Goal: Task Accomplishment & Management: Complete application form

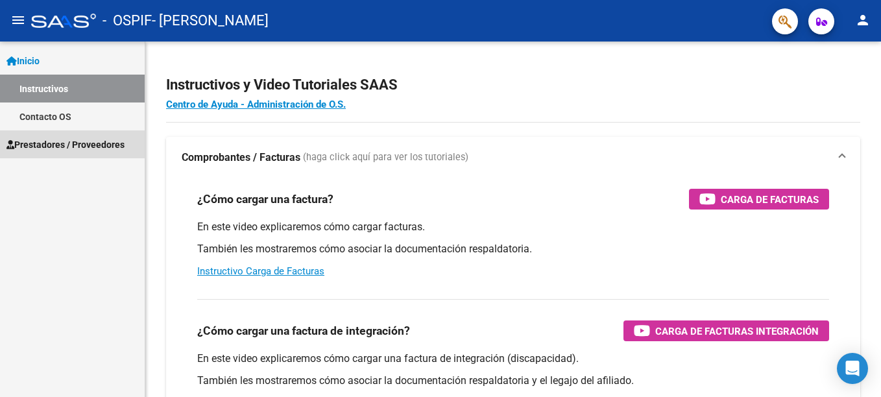
click at [90, 145] on span "Prestadores / Proveedores" at bounding box center [65, 145] width 118 height 14
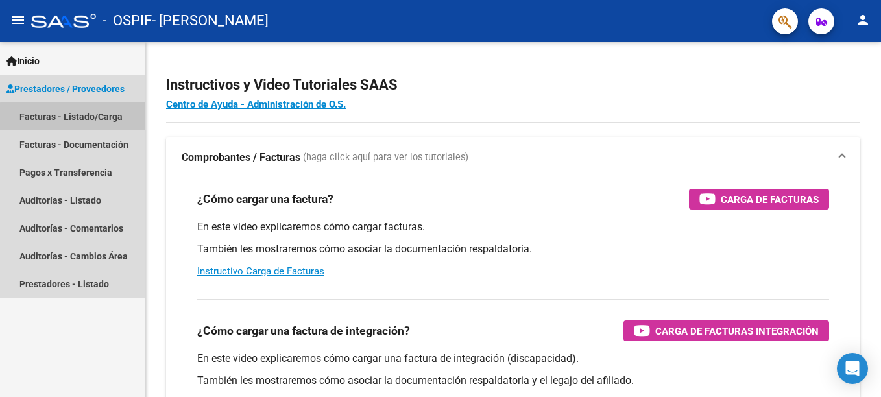
click at [96, 118] on link "Facturas - Listado/Carga" at bounding box center [72, 117] width 145 height 28
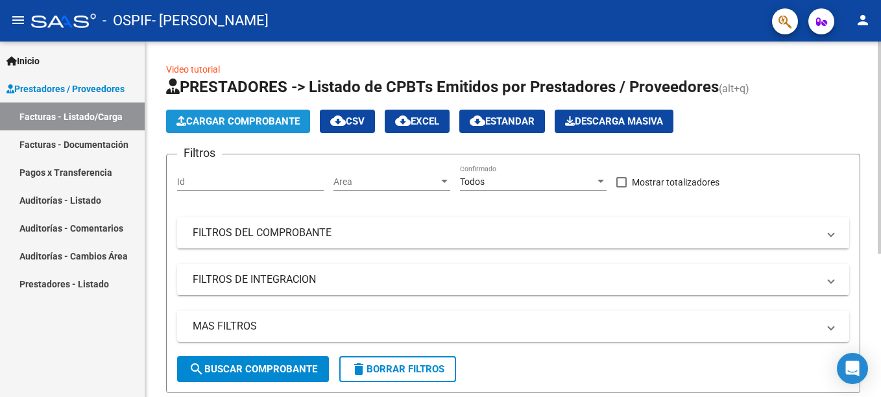
click at [264, 121] on span "Cargar Comprobante" at bounding box center [237, 121] width 123 height 12
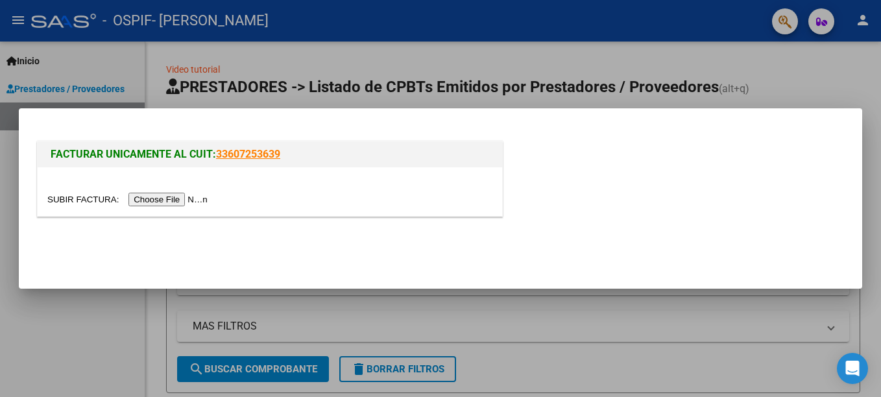
click at [178, 198] on input "file" at bounding box center [129, 200] width 164 height 14
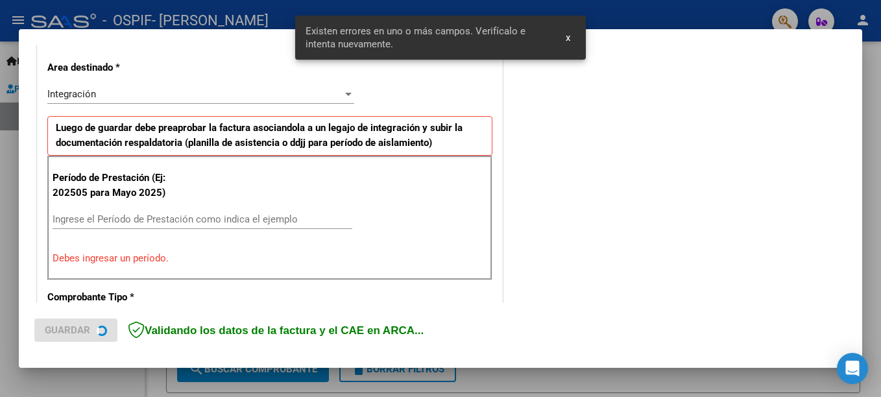
scroll to position [298, 0]
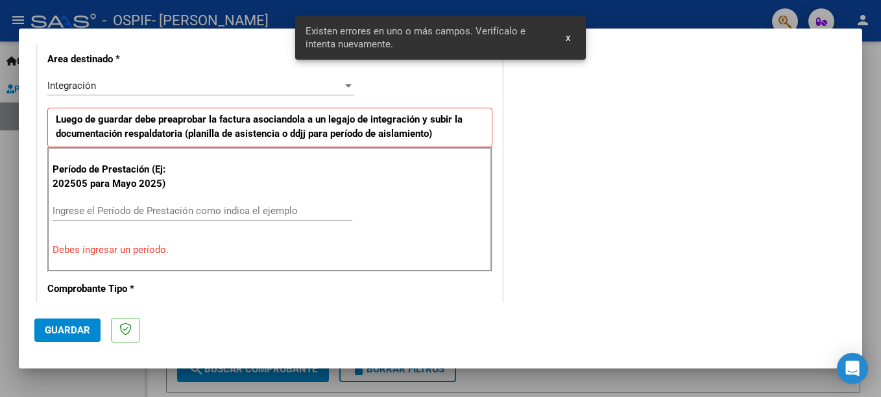
click at [176, 212] on input "Ingrese el Período de Prestación como indica el ejemplo" at bounding box center [203, 211] width 300 height 12
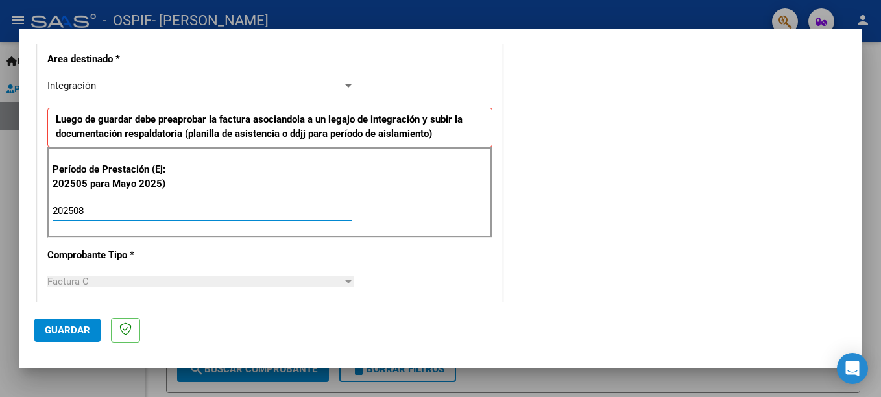
type input "202508"
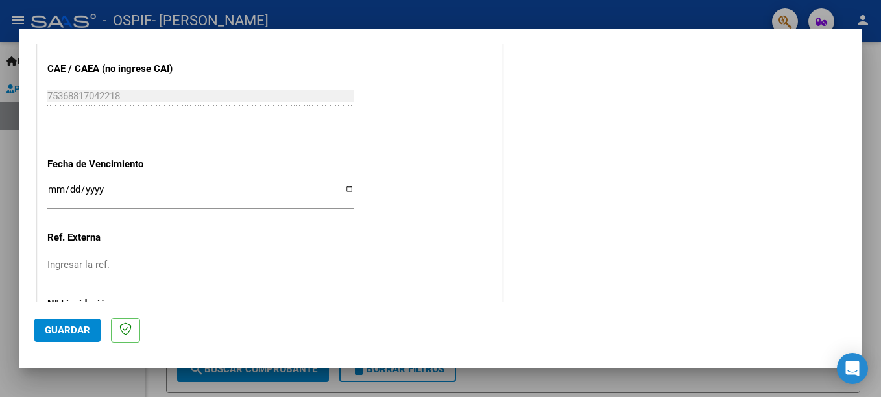
scroll to position [826, 0]
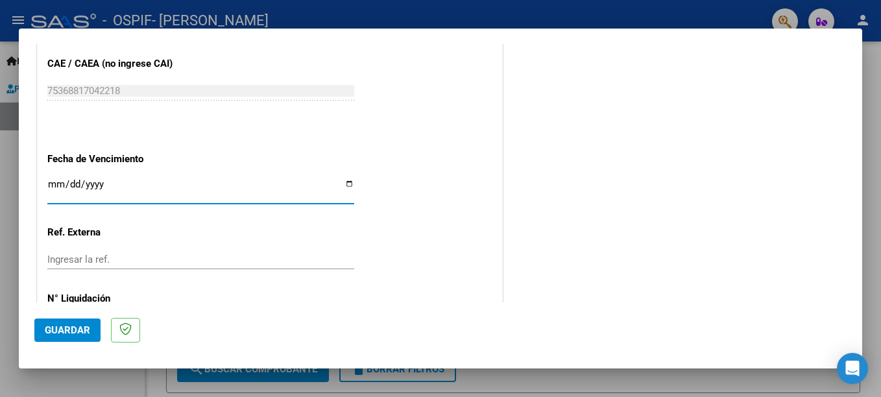
click at [346, 186] on input "Ingresar la fecha" at bounding box center [200, 189] width 307 height 21
click at [345, 186] on input "Ingresar la fecha" at bounding box center [200, 189] width 307 height 21
type input "[DATE]"
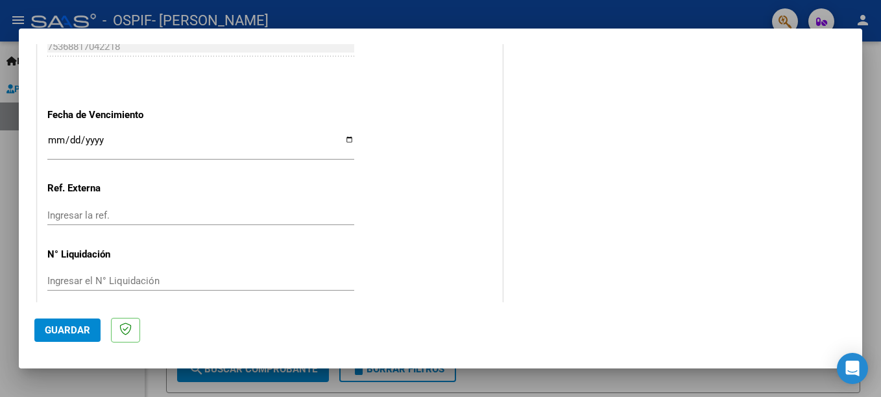
scroll to position [884, 0]
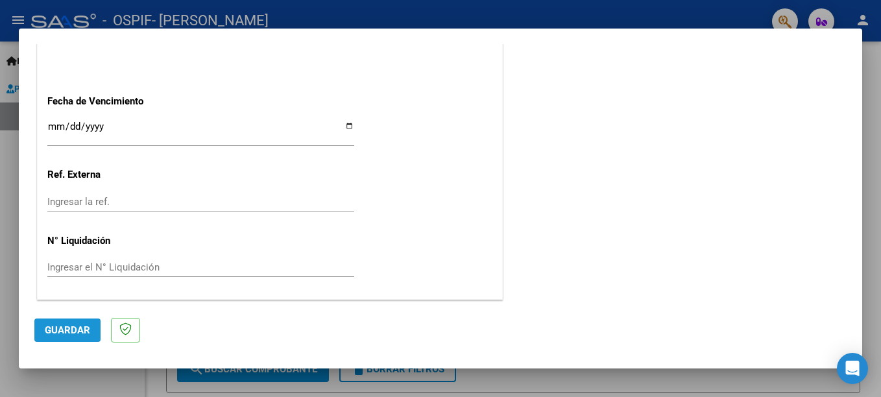
click at [70, 330] on span "Guardar" at bounding box center [67, 330] width 45 height 12
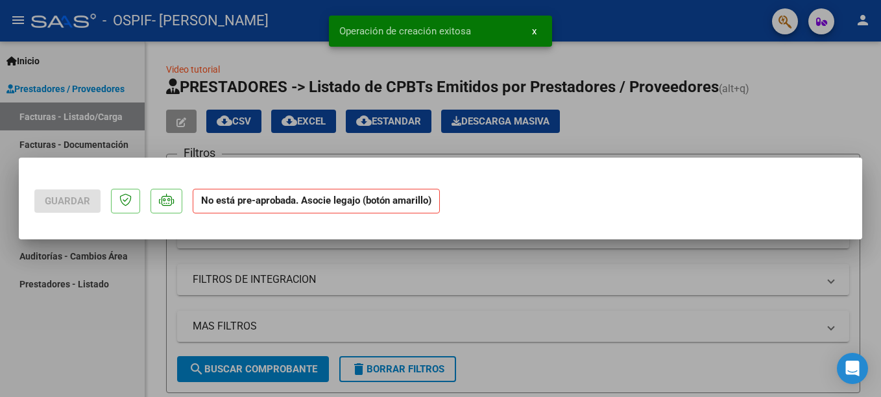
scroll to position [0, 0]
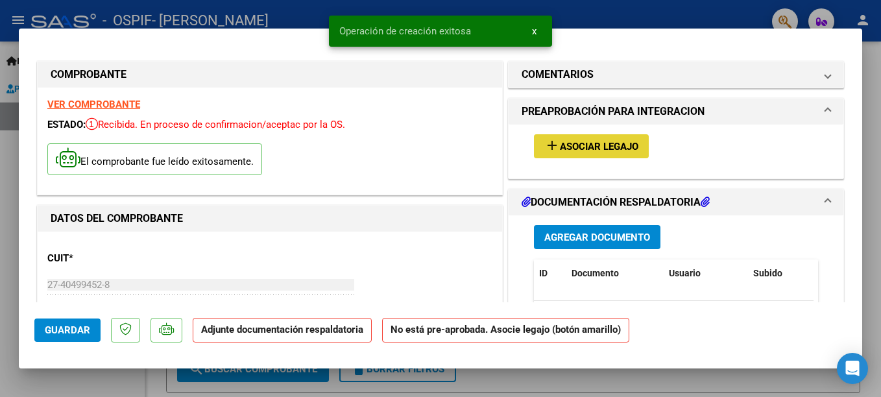
click at [566, 141] on span "Asociar Legajo" at bounding box center [599, 147] width 79 height 12
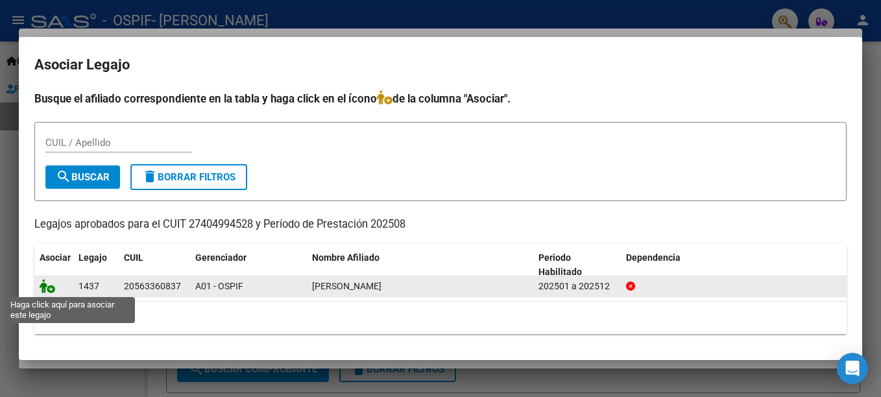
click at [49, 287] on icon at bounding box center [48, 286] width 16 height 14
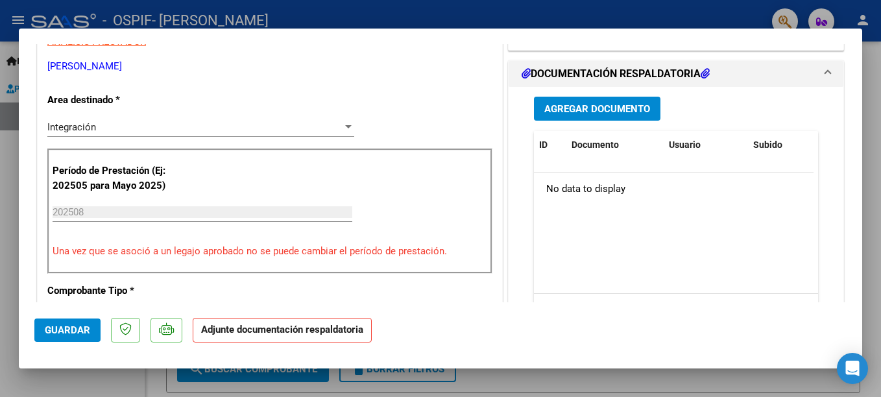
scroll to position [285, 0]
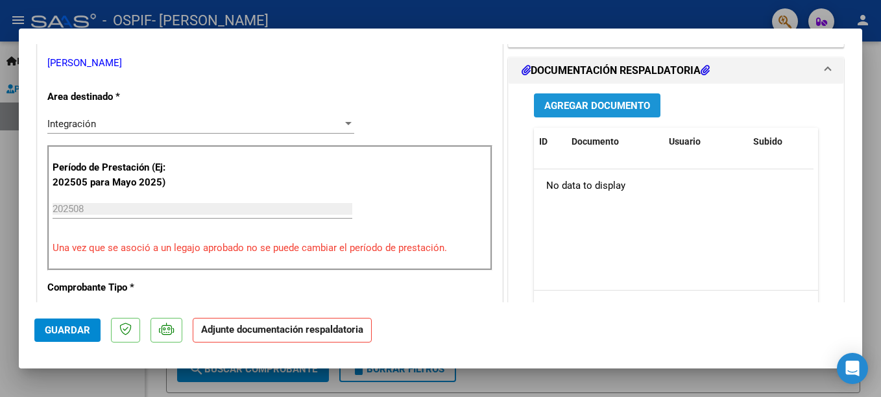
click at [635, 99] on button "Agregar Documento" at bounding box center [597, 105] width 127 height 24
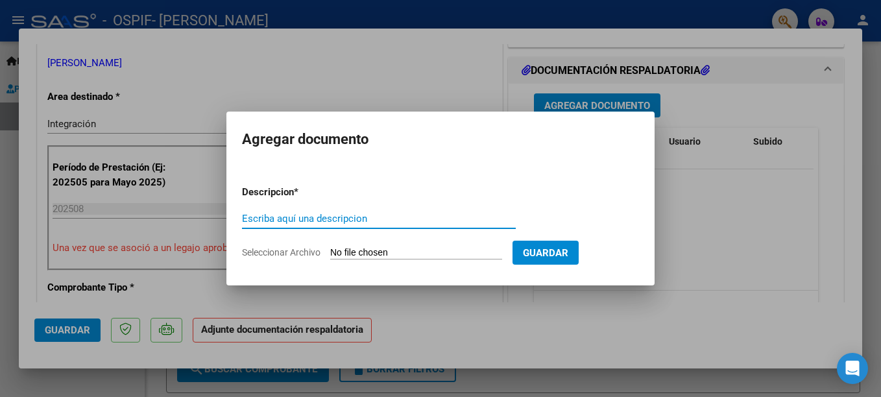
click at [426, 221] on input "Escriba aquí una descripcion" at bounding box center [379, 219] width 274 height 12
type input "PLANILLADEASISTENCIA"
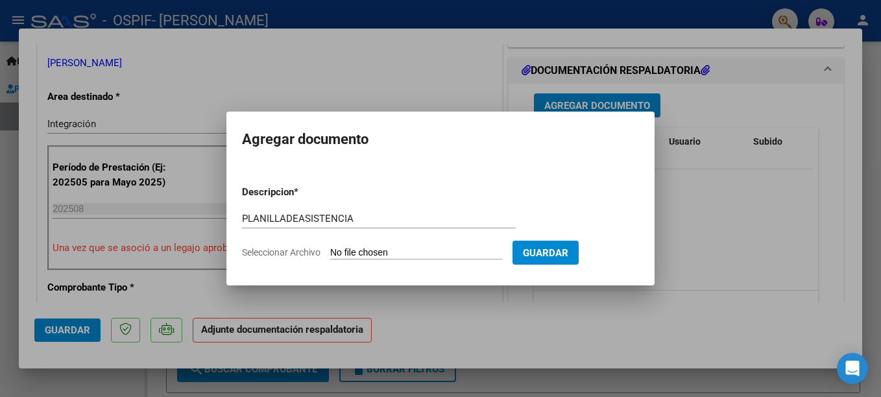
click at [313, 250] on span "Seleccionar Archivo" at bounding box center [281, 252] width 79 height 10
click at [330, 250] on input "Seleccionar Archivo" at bounding box center [416, 253] width 172 height 12
type input "C:\fakepath\[PERSON_NAME] (1)[1].pdf"
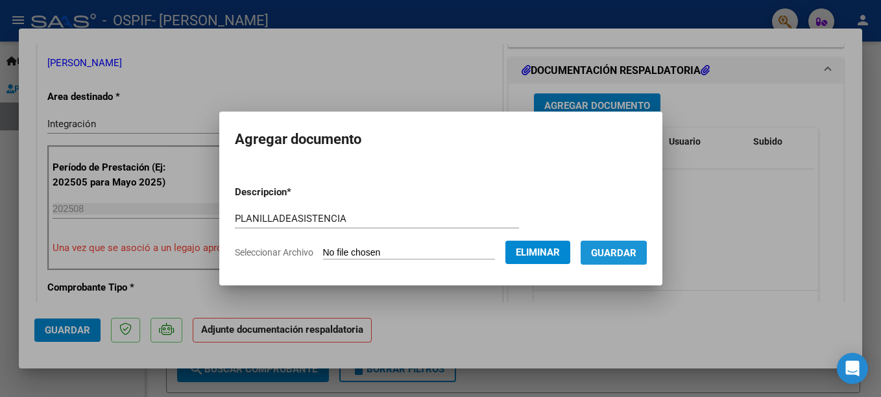
click at [616, 256] on span "Guardar" at bounding box center [613, 253] width 45 height 12
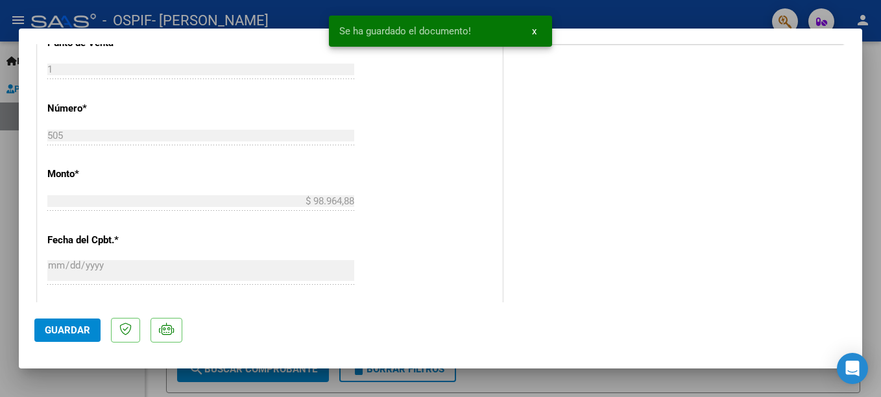
scroll to position [597, 0]
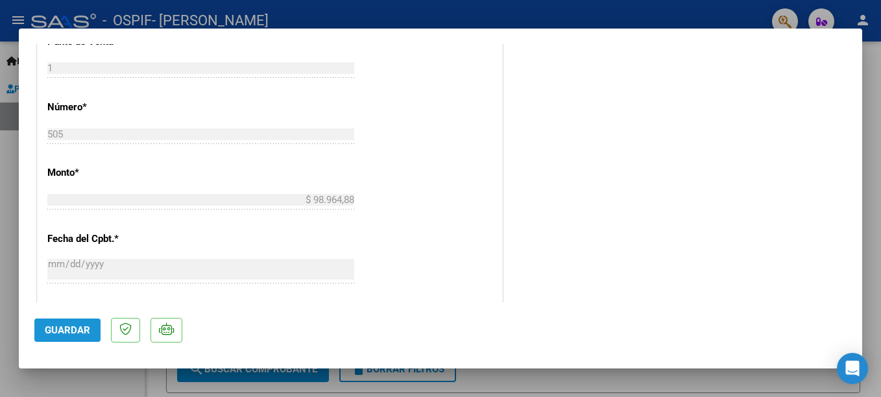
click at [69, 325] on span "Guardar" at bounding box center [67, 330] width 45 height 12
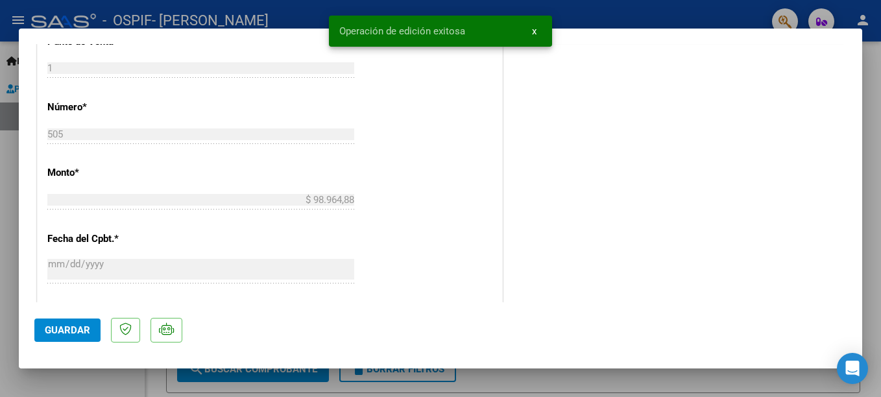
click at [708, 378] on div at bounding box center [440, 198] width 881 height 397
type input "$ 0,00"
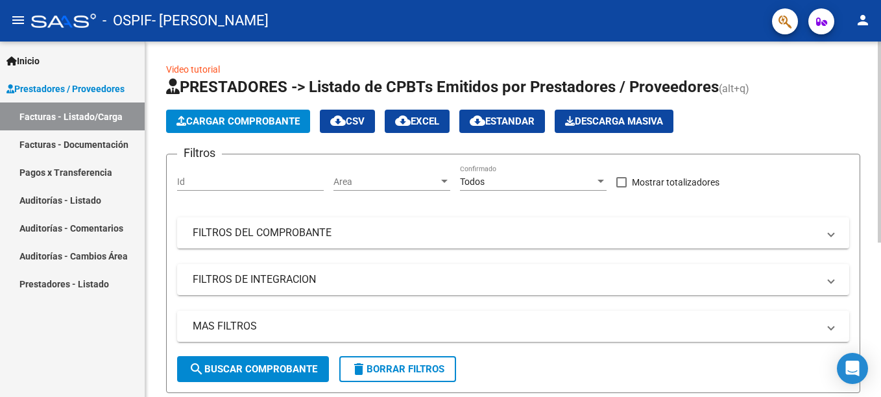
scroll to position [272, 0]
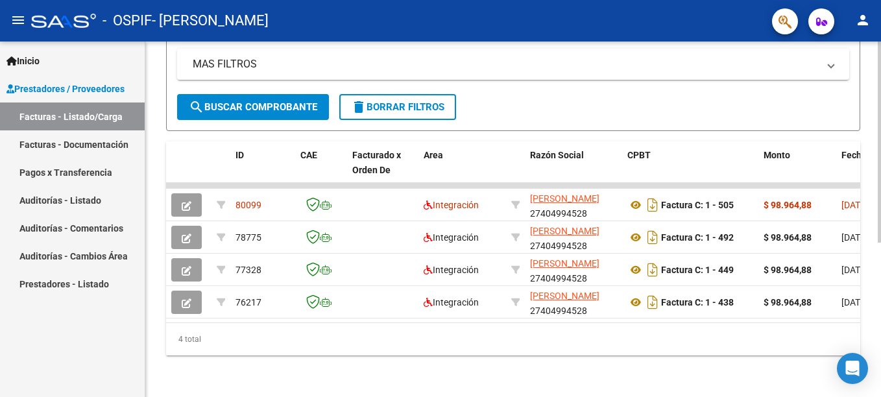
click at [878, 363] on div at bounding box center [879, 220] width 3 height 356
click at [878, 363] on div at bounding box center [879, 296] width 3 height 201
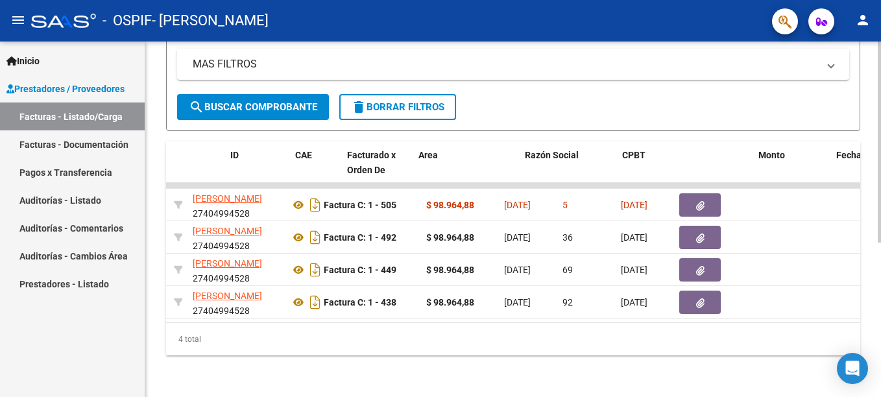
scroll to position [0, 0]
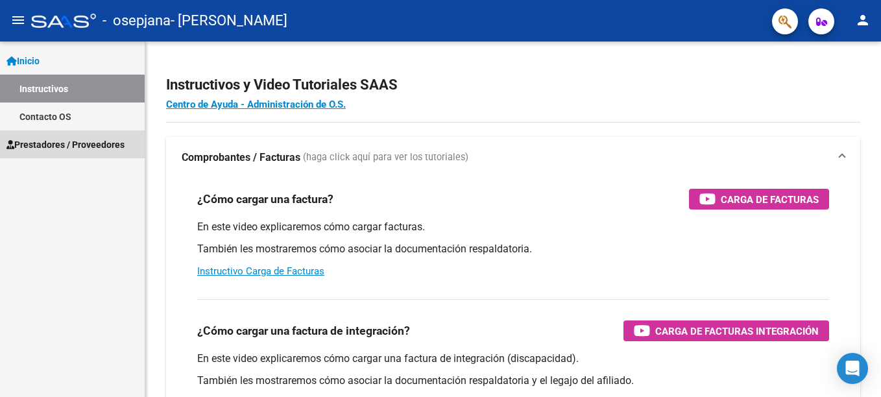
click at [93, 140] on span "Prestadores / Proveedores" at bounding box center [65, 145] width 118 height 14
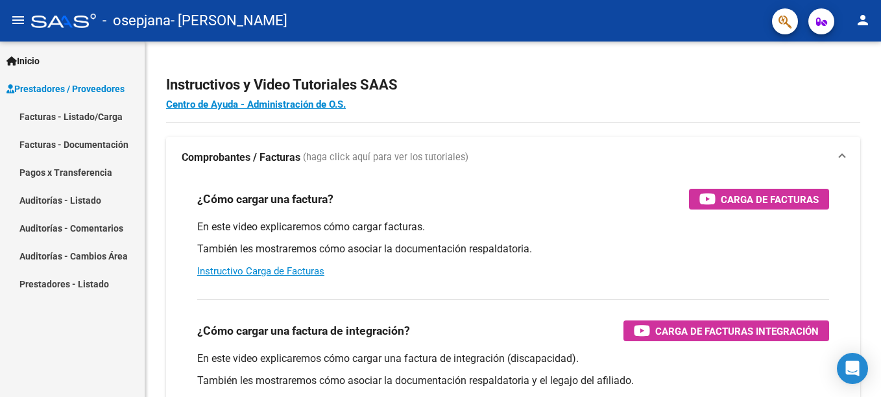
click at [90, 117] on link "Facturas - Listado/Carga" at bounding box center [72, 117] width 145 height 28
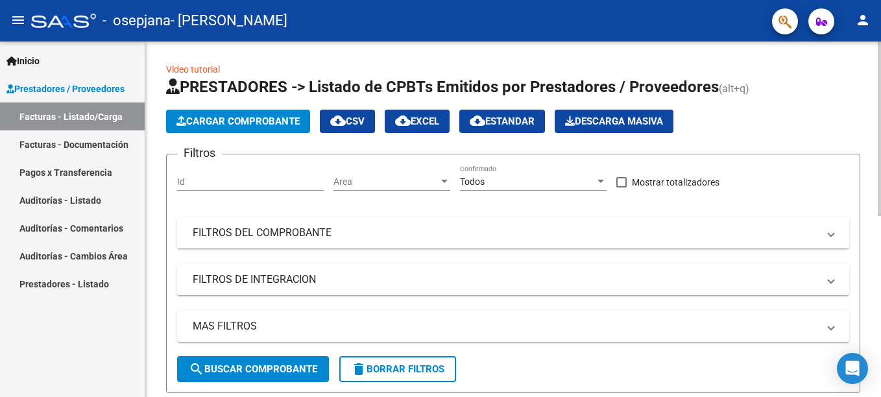
click at [217, 128] on button "Cargar Comprobante" at bounding box center [238, 121] width 144 height 23
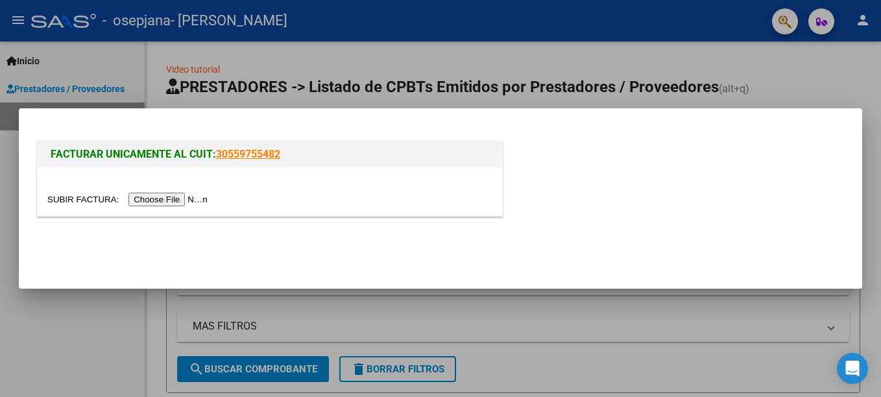
click at [169, 200] on input "file" at bounding box center [129, 200] width 164 height 14
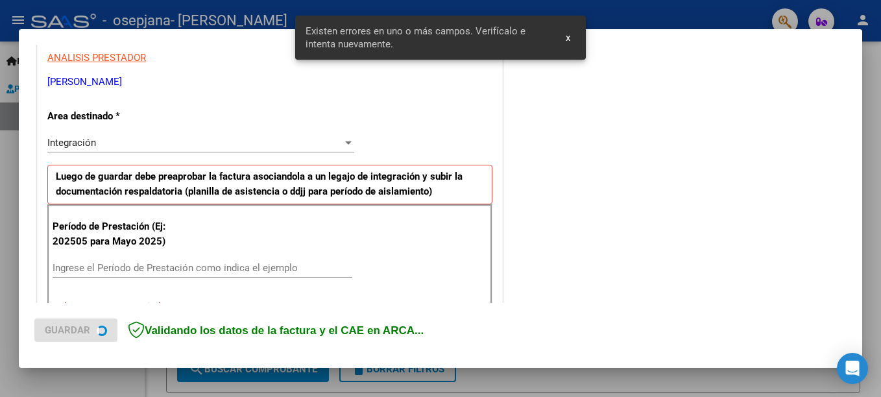
scroll to position [298, 0]
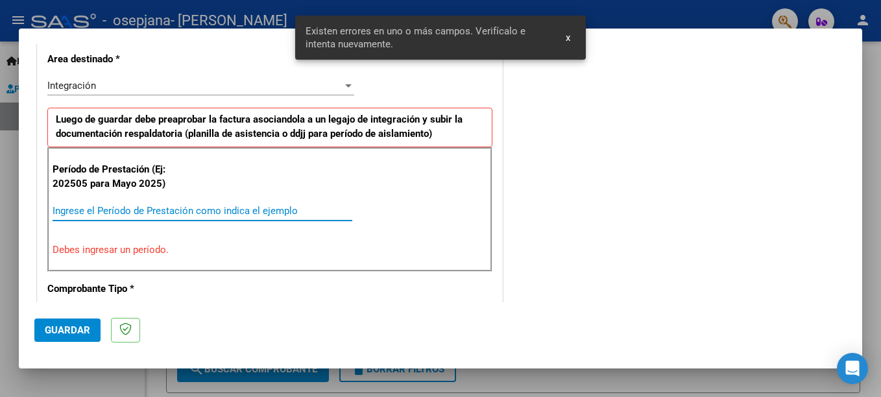
click at [224, 208] on input "Ingrese el Período de Prestación como indica el ejemplo" at bounding box center [203, 211] width 300 height 12
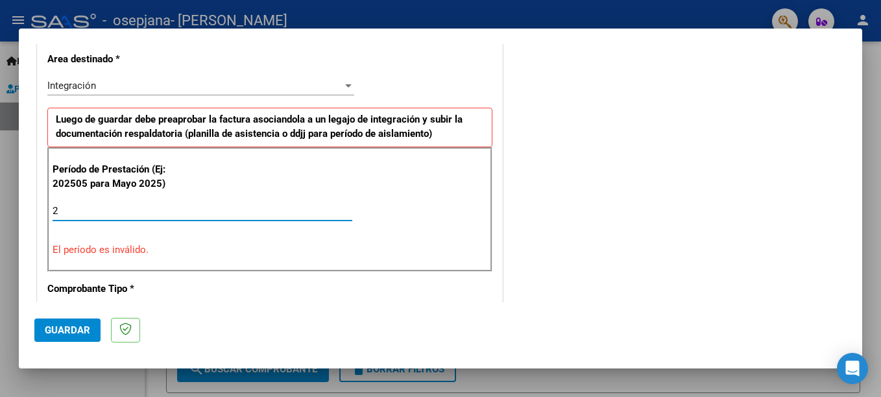
type input "3"
click at [143, 212] on input "Ingrese el Período de Prestación como indica el ejemplo" at bounding box center [203, 211] width 300 height 12
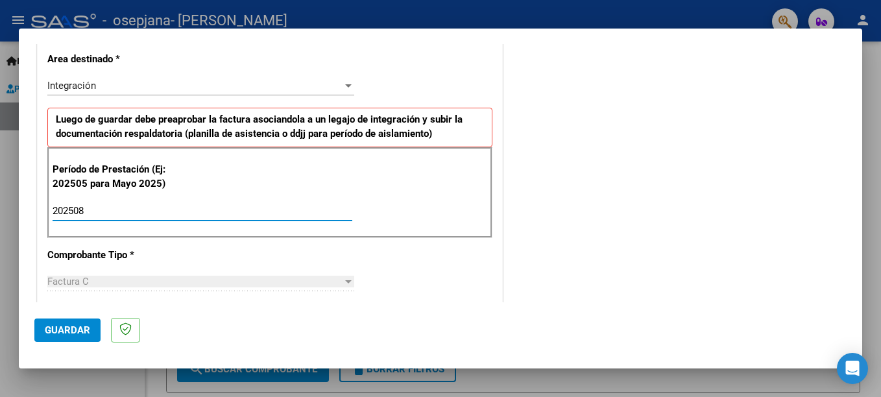
type input "202508"
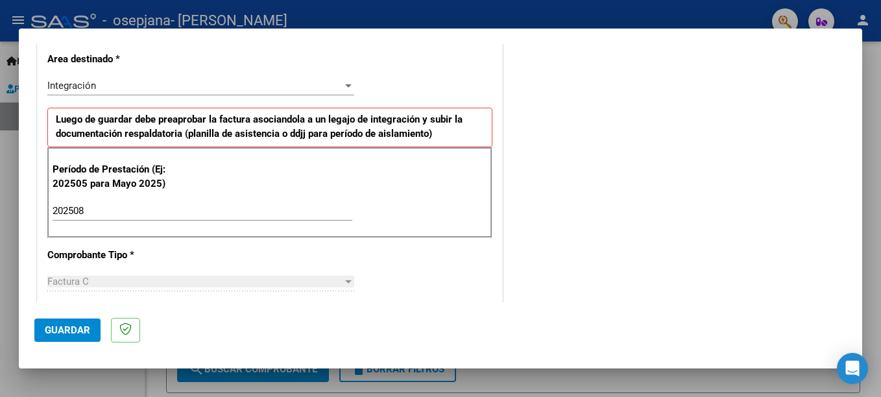
click at [511, 247] on div "COMENTARIOS Comentarios del Prestador / Gerenciador:" at bounding box center [675, 324] width 341 height 1128
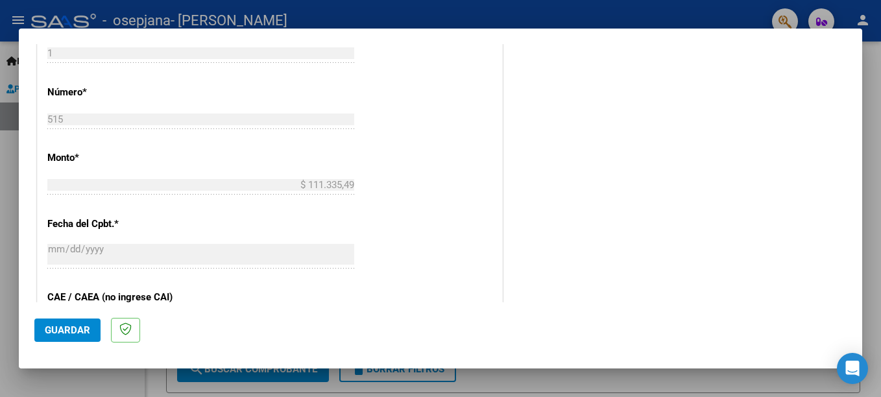
scroll to position [584, 0]
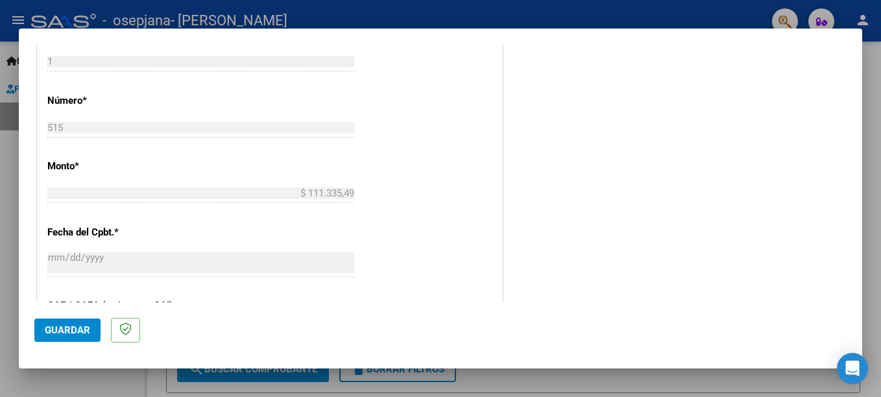
click at [732, 16] on div at bounding box center [440, 198] width 881 height 397
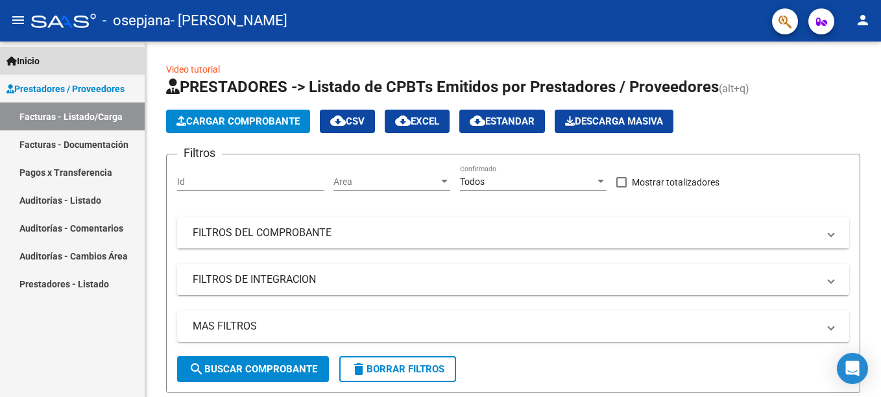
click at [36, 64] on span "Inicio" at bounding box center [22, 61] width 33 height 14
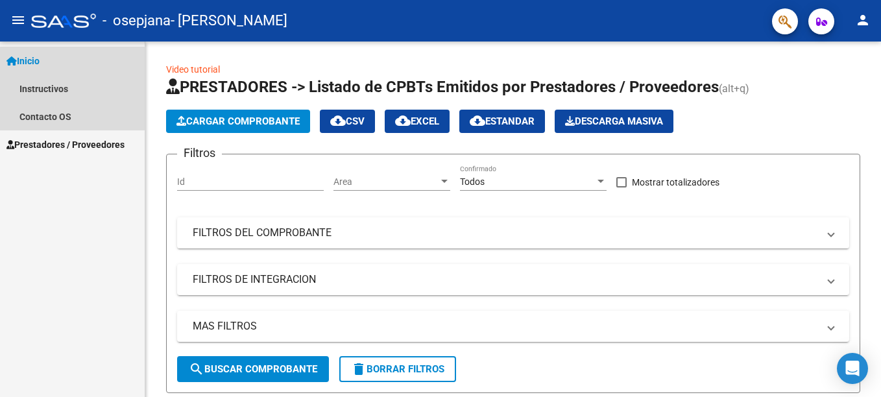
click at [54, 67] on link "Inicio" at bounding box center [72, 61] width 145 height 28
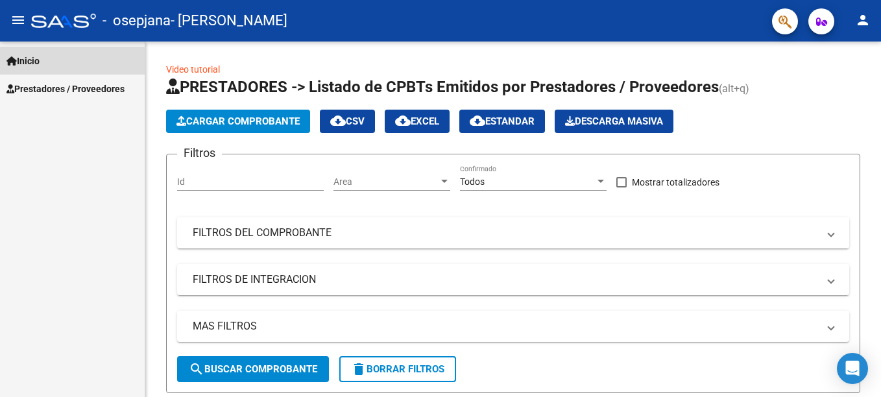
click at [47, 64] on link "Inicio" at bounding box center [72, 61] width 145 height 28
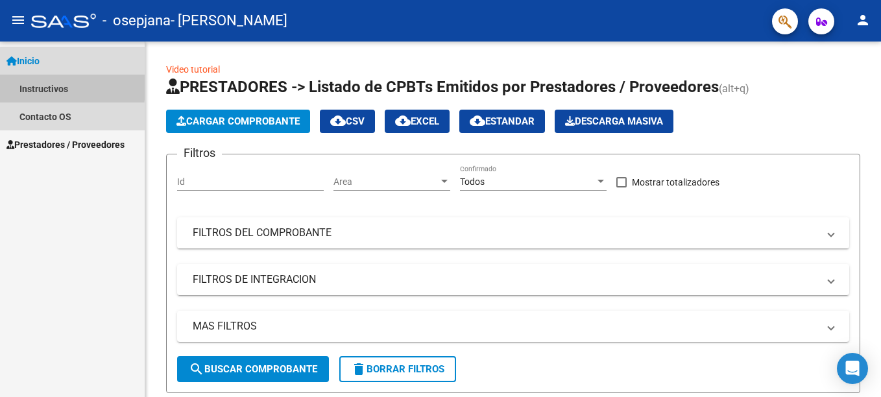
click at [40, 84] on link "Instructivos" at bounding box center [72, 89] width 145 height 28
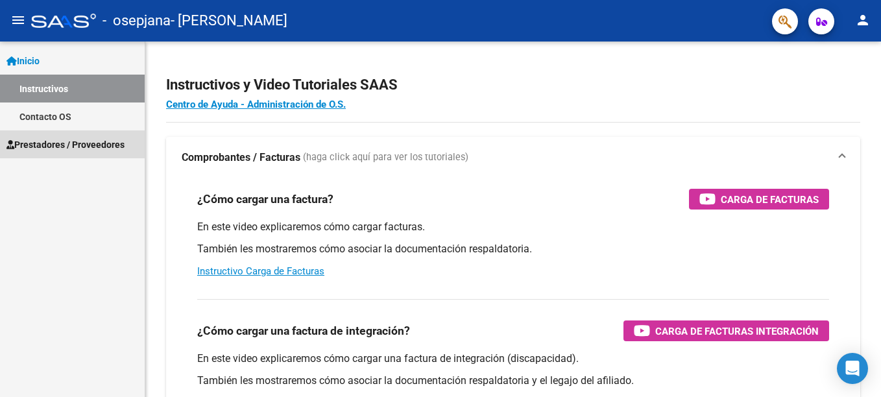
click at [107, 139] on span "Prestadores / Proveedores" at bounding box center [65, 145] width 118 height 14
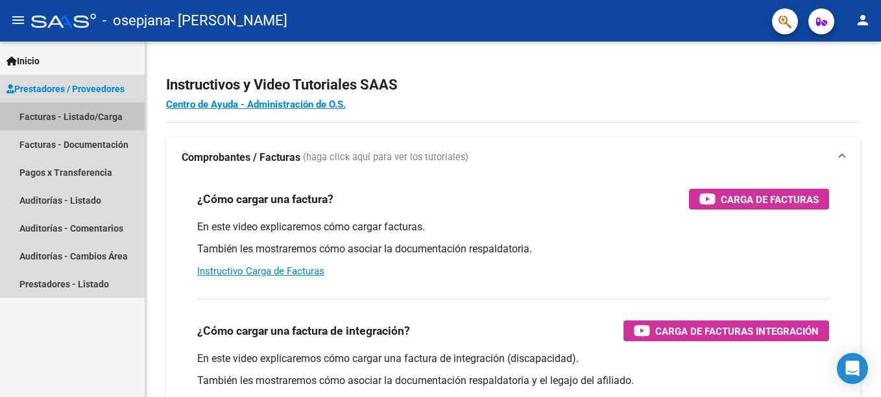
click at [104, 122] on link "Facturas - Listado/Carga" at bounding box center [72, 117] width 145 height 28
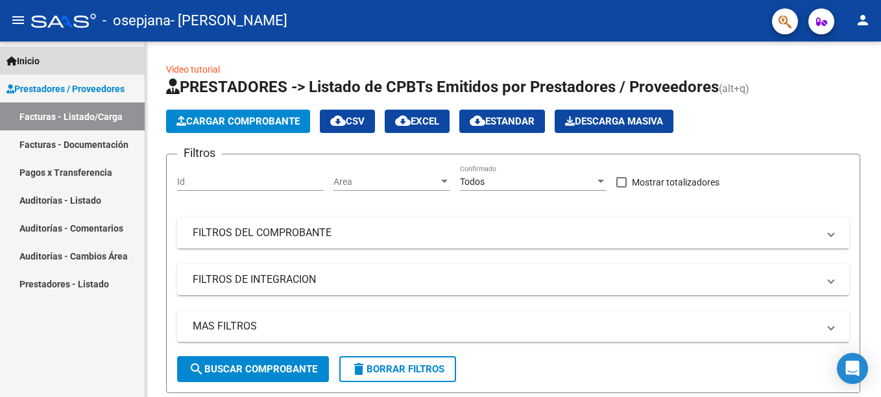
click at [35, 63] on span "Inicio" at bounding box center [22, 61] width 33 height 14
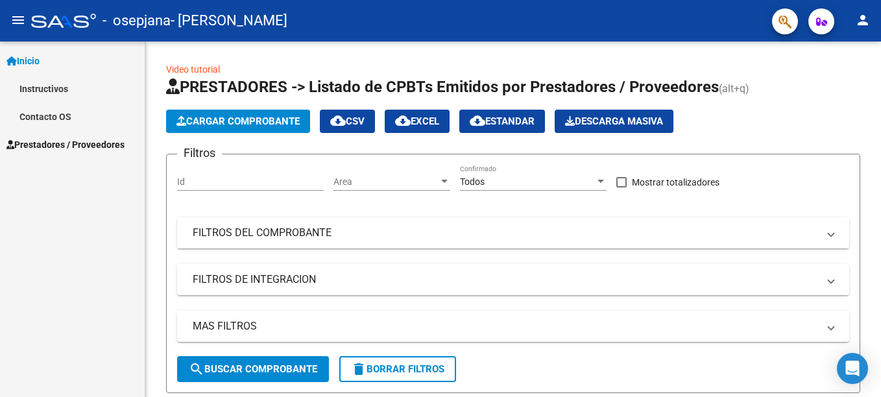
click at [41, 90] on link "Instructivos" at bounding box center [72, 89] width 145 height 28
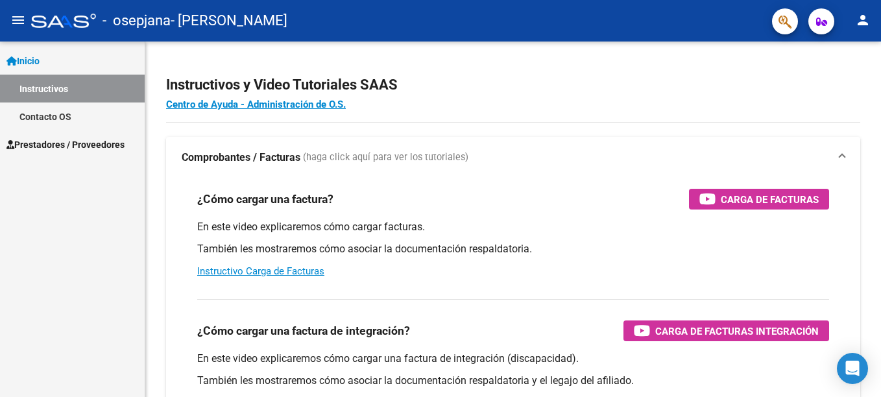
click at [125, 221] on div "Inicio Instructivos Contacto OS Prestadores / Proveedores Facturas - Listado/Ca…" at bounding box center [72, 220] width 145 height 356
click at [62, 153] on link "Prestadores / Proveedores" at bounding box center [72, 144] width 145 height 28
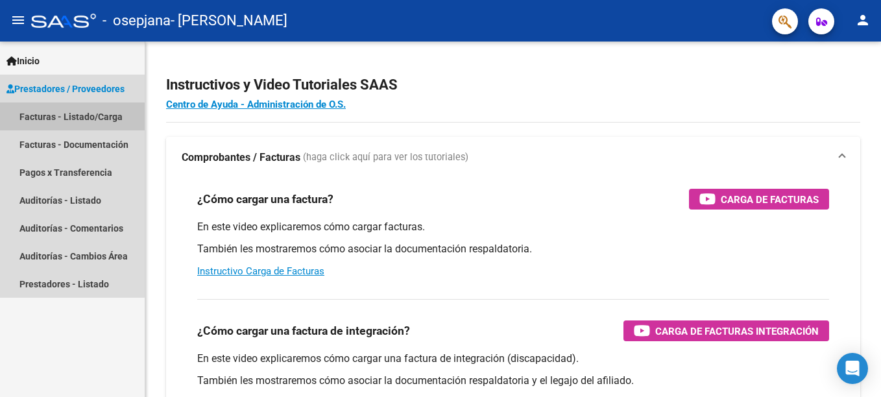
click at [67, 120] on link "Facturas - Listado/Carga" at bounding box center [72, 117] width 145 height 28
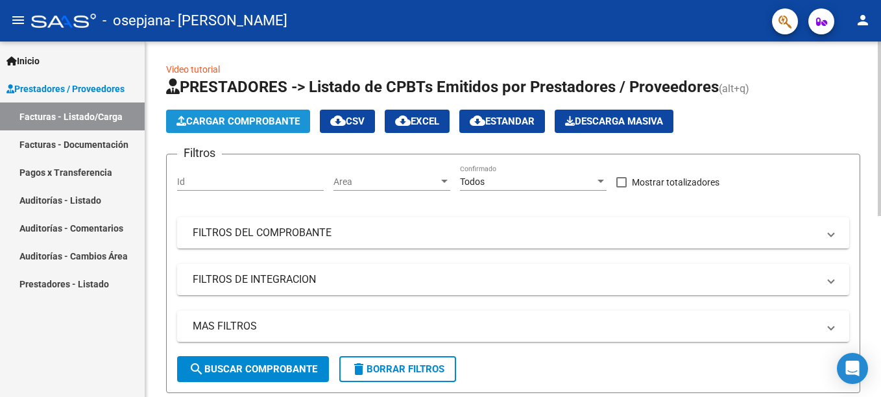
click at [189, 124] on span "Cargar Comprobante" at bounding box center [237, 121] width 123 height 12
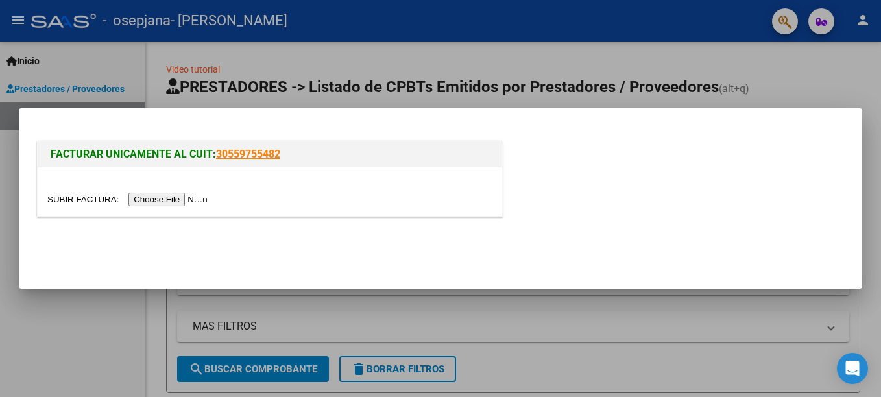
click at [151, 202] on input "file" at bounding box center [129, 200] width 164 height 14
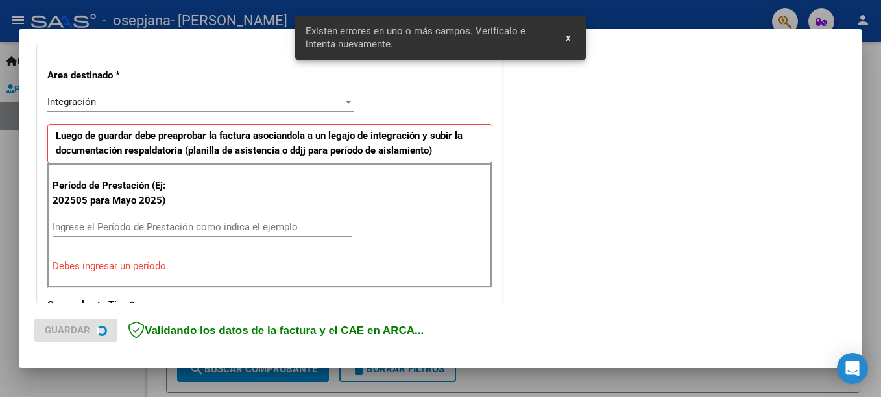
scroll to position [298, 0]
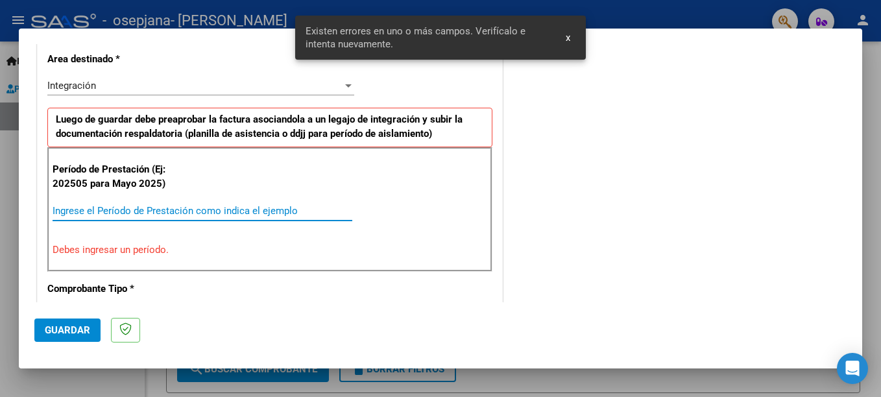
click at [228, 206] on input "Ingrese el Período de Prestación como indica el ejemplo" at bounding box center [203, 211] width 300 height 12
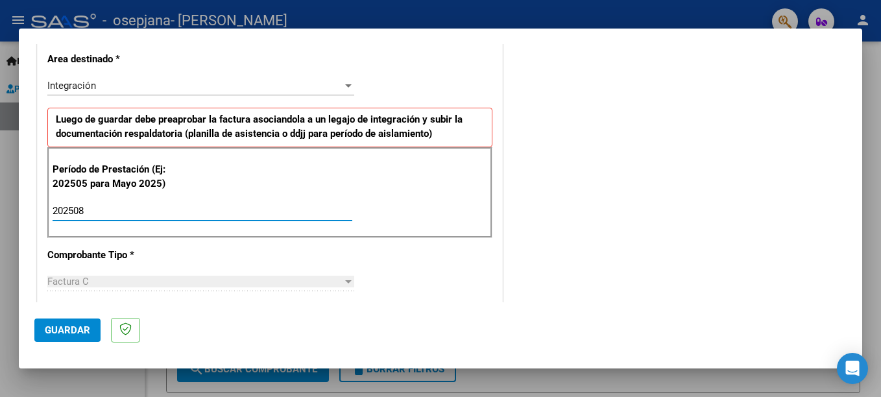
type input "202508"
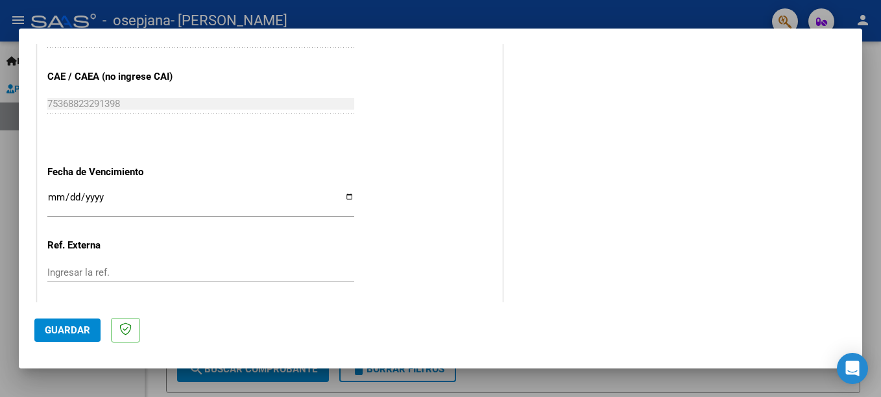
scroll to position [843, 0]
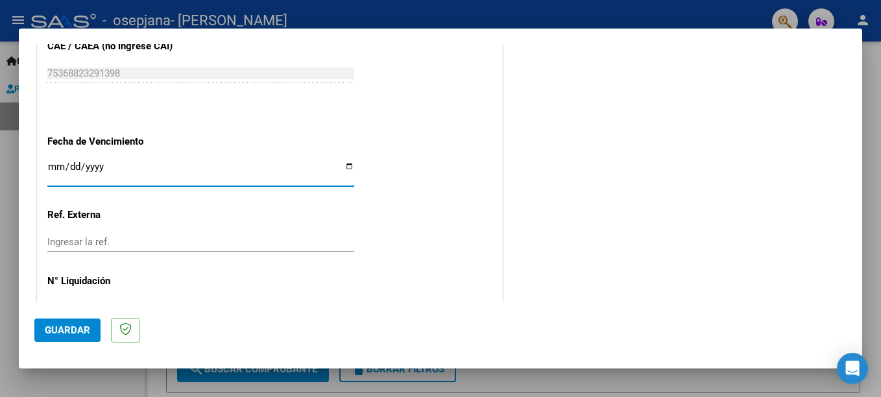
click at [347, 166] on input "Ingresar la fecha" at bounding box center [200, 172] width 307 height 21
type input "[DATE]"
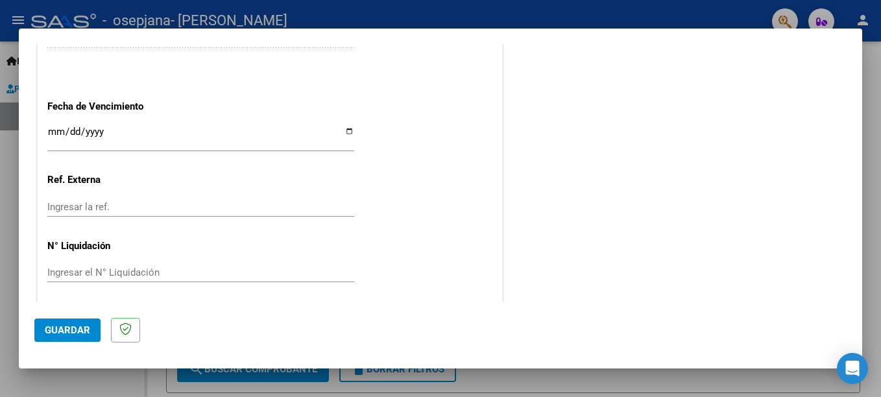
scroll to position [884, 0]
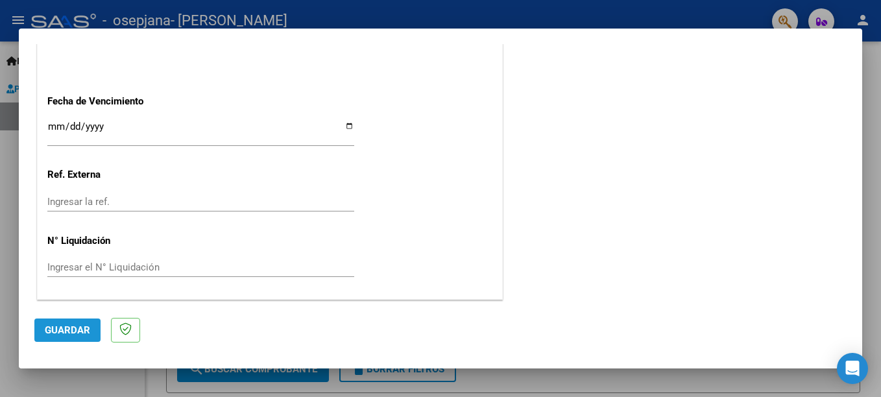
click at [86, 325] on span "Guardar" at bounding box center [67, 330] width 45 height 12
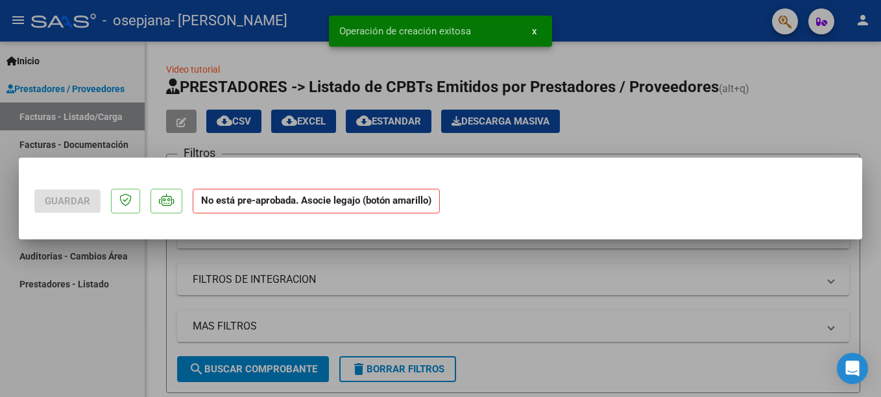
scroll to position [0, 0]
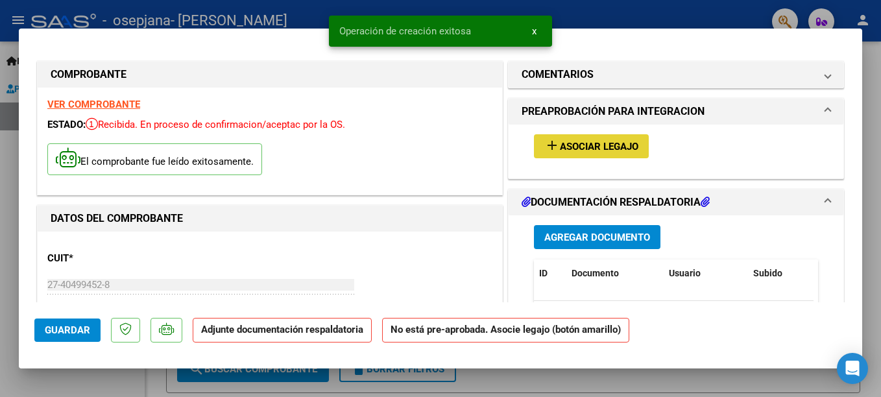
click at [568, 142] on span "Asociar Legajo" at bounding box center [599, 147] width 79 height 12
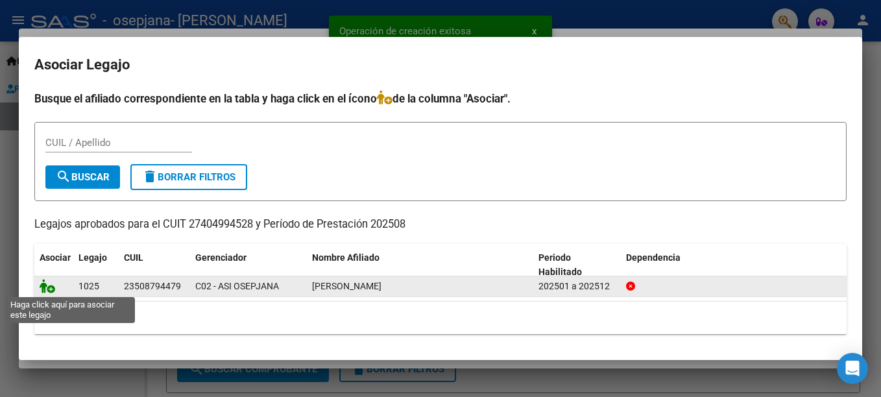
click at [50, 288] on icon at bounding box center [48, 286] width 16 height 14
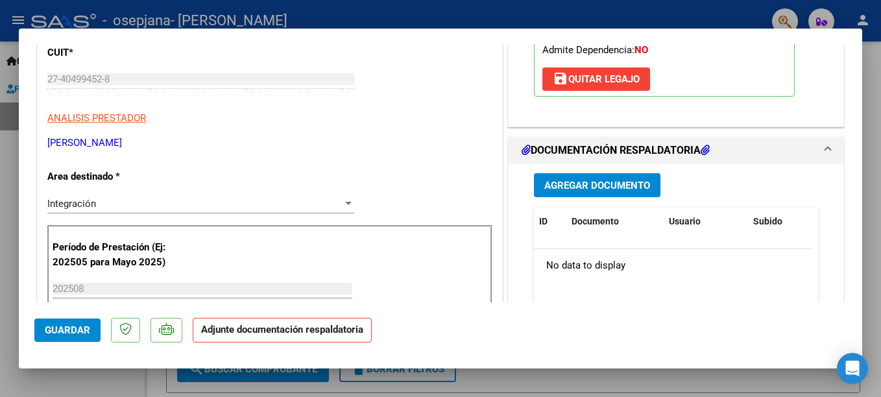
scroll to position [234, 0]
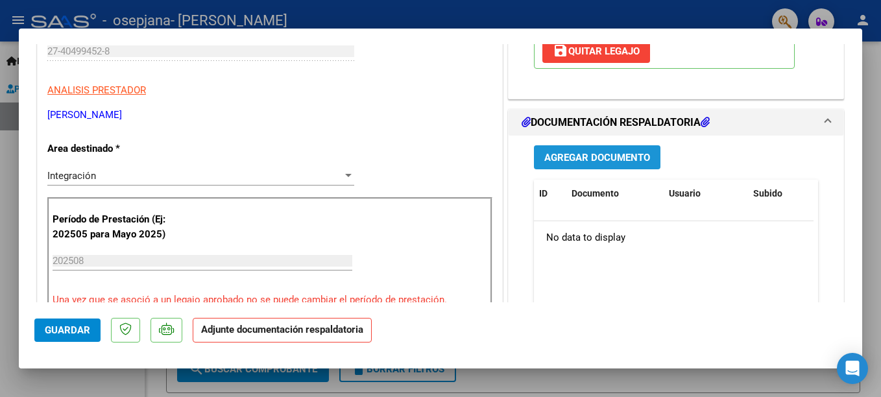
click at [615, 156] on span "Agregar Documento" at bounding box center [597, 158] width 106 height 12
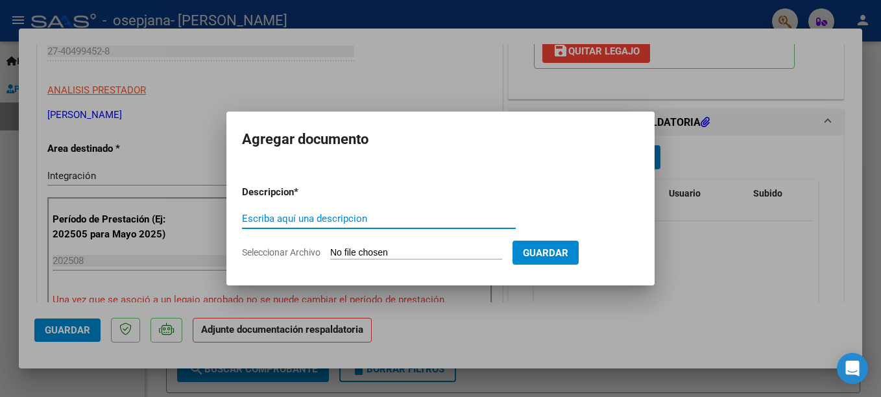
click at [356, 217] on input "Escriba aquí una descripcion" at bounding box center [379, 219] width 274 height 12
type input "PLANILLAASISTENCIA"
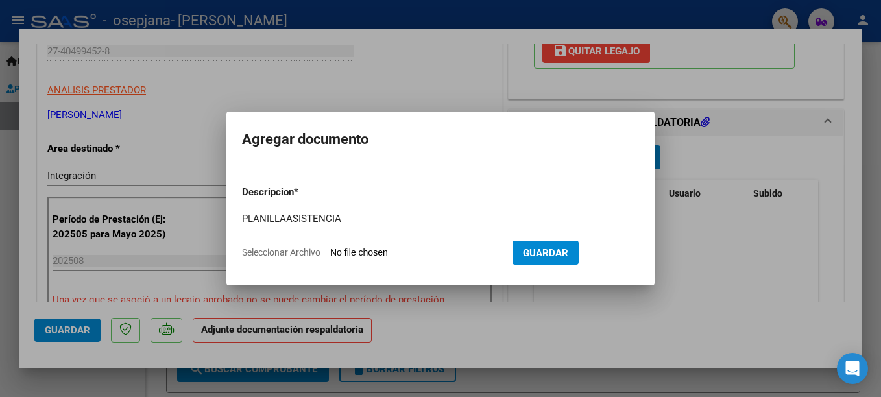
click at [289, 250] on span "Seleccionar Archivo" at bounding box center [281, 252] width 79 height 10
click at [330, 250] on input "Seleccionar Archivo" at bounding box center [416, 253] width 172 height 12
click at [97, 175] on div at bounding box center [440, 198] width 881 height 397
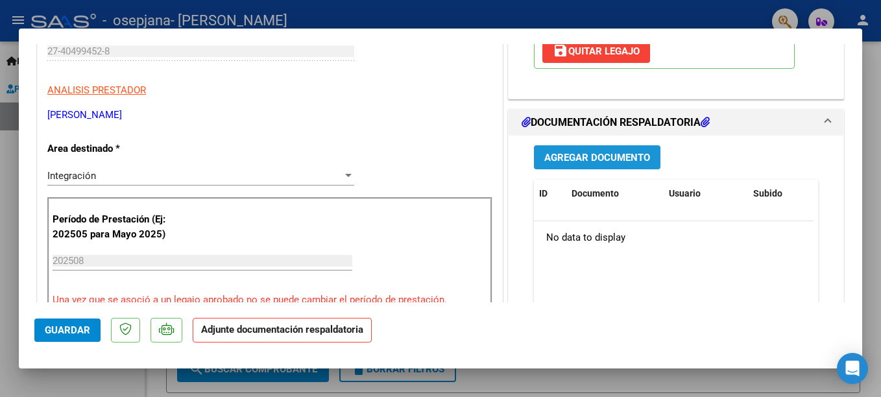
click at [550, 154] on span "Agregar Documento" at bounding box center [597, 158] width 106 height 12
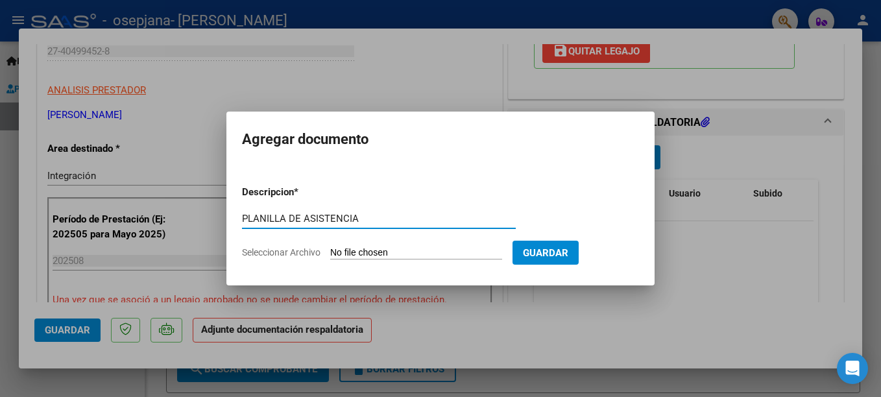
type input "PLANILLA DE ASISTENCIA"
click at [302, 248] on span "Seleccionar Archivo" at bounding box center [281, 252] width 79 height 10
click at [330, 248] on input "Seleccionar Archivo" at bounding box center [416, 253] width 172 height 12
type input "C:\fakepath\THIAGOGOMEZ.pdf"
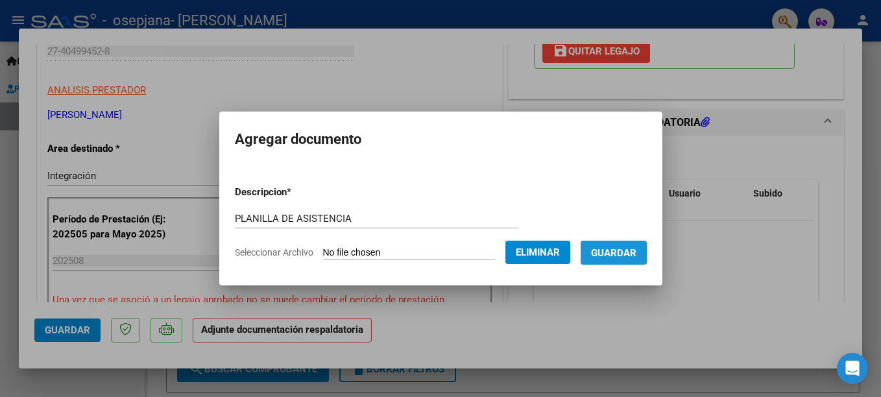
click at [616, 250] on span "Guardar" at bounding box center [613, 253] width 45 height 12
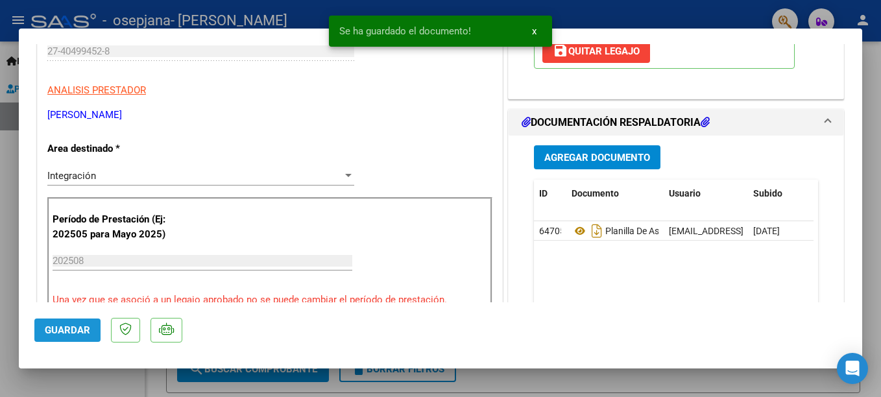
click at [79, 336] on button "Guardar" at bounding box center [67, 330] width 66 height 23
click at [116, 374] on div at bounding box center [440, 198] width 881 height 397
type input "$ 0,00"
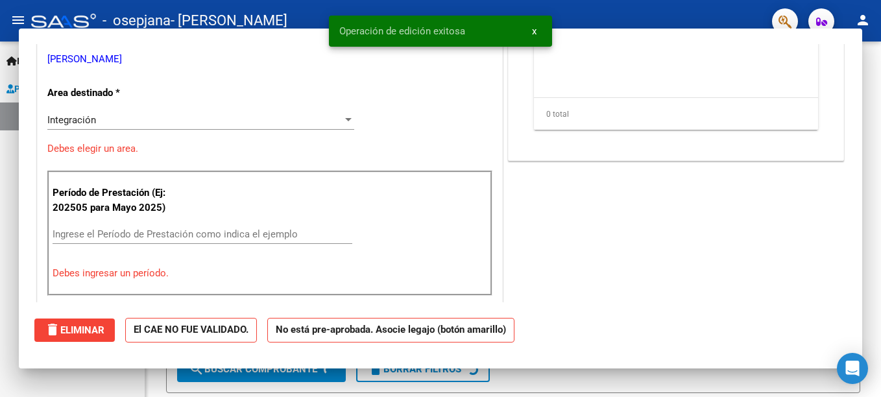
scroll to position [0, 0]
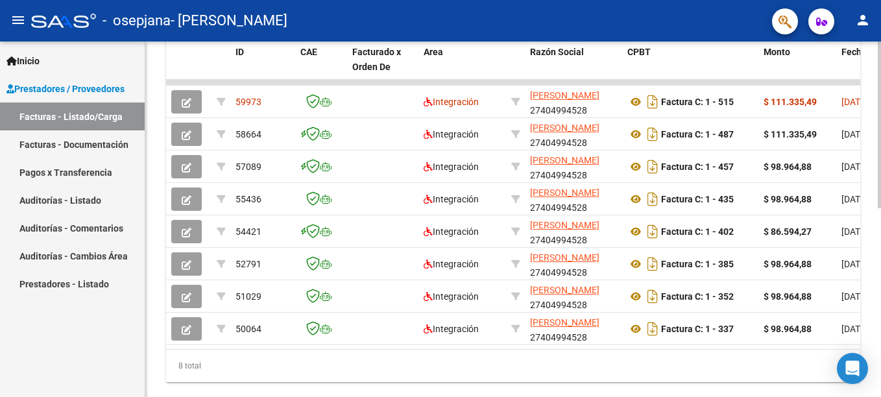
scroll to position [389, 0]
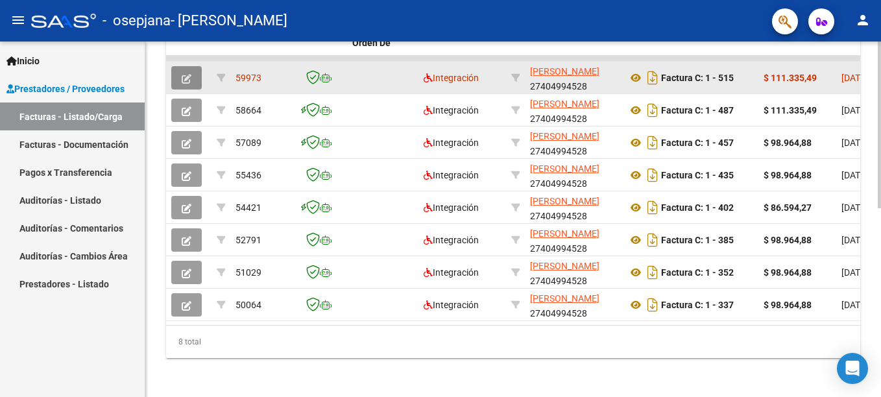
click at [194, 84] on button "button" at bounding box center [186, 77] width 30 height 23
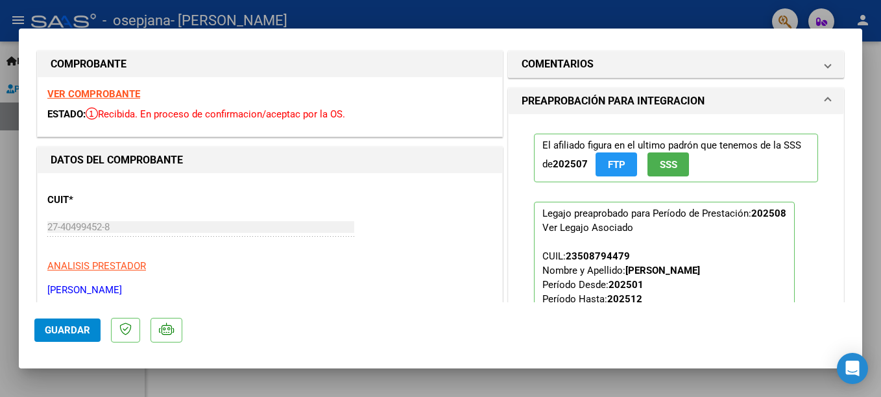
scroll to position [0, 0]
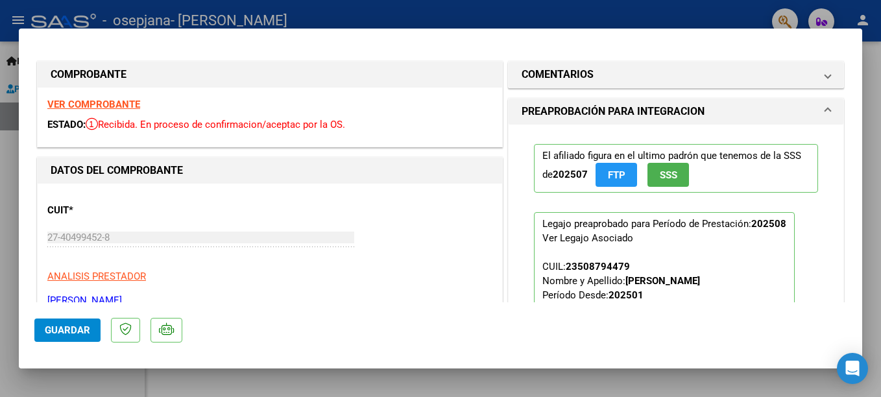
click at [124, 104] on strong "VER COMPROBANTE" at bounding box center [93, 105] width 93 height 12
click at [738, 14] on div at bounding box center [440, 198] width 881 height 397
type input "$ 0,00"
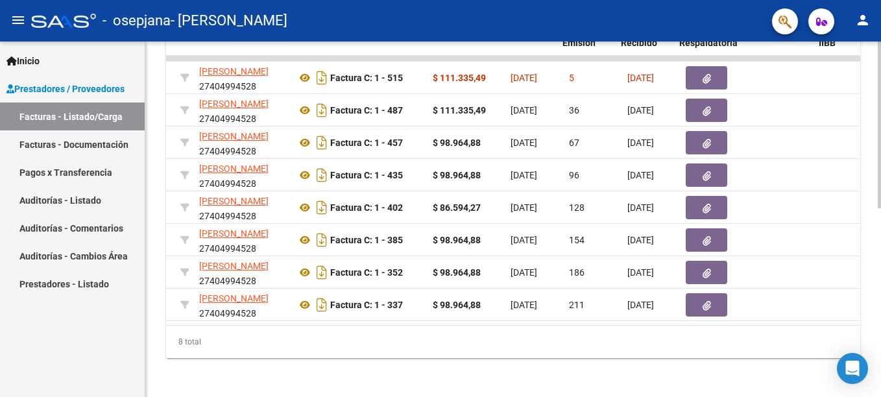
scroll to position [0, 337]
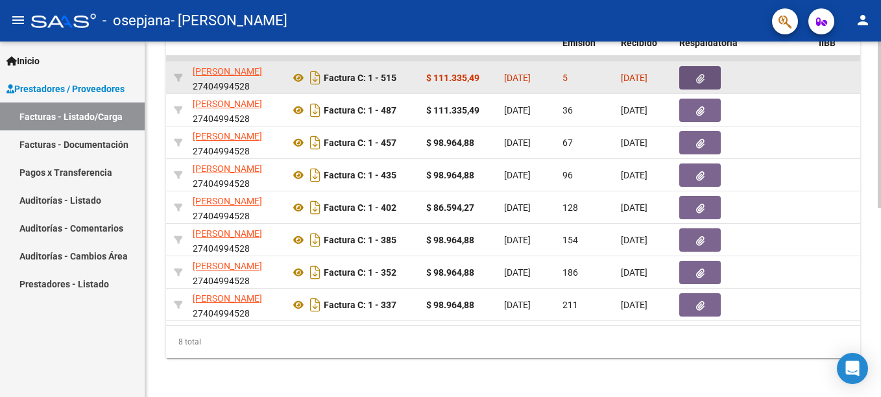
click at [690, 78] on button "button" at bounding box center [700, 77] width 42 height 23
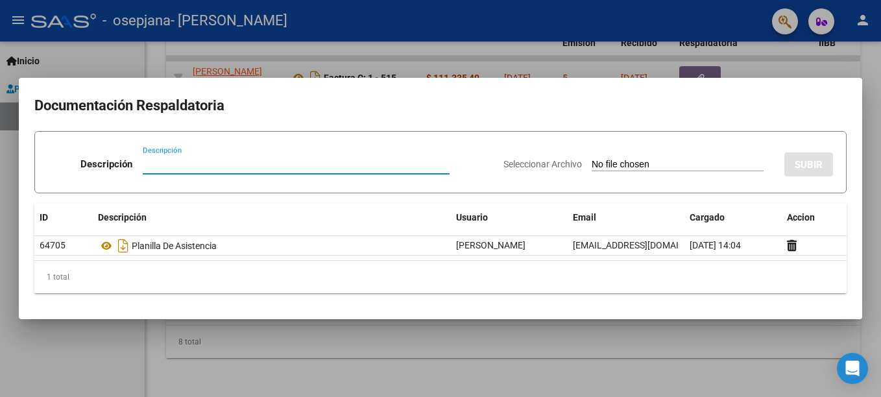
click at [855, 249] on mat-dialog-content "Documentación Respaldatoria Descripción Descripción Seleccionar Archivo SUBIR I…" at bounding box center [440, 198] width 843 height 210
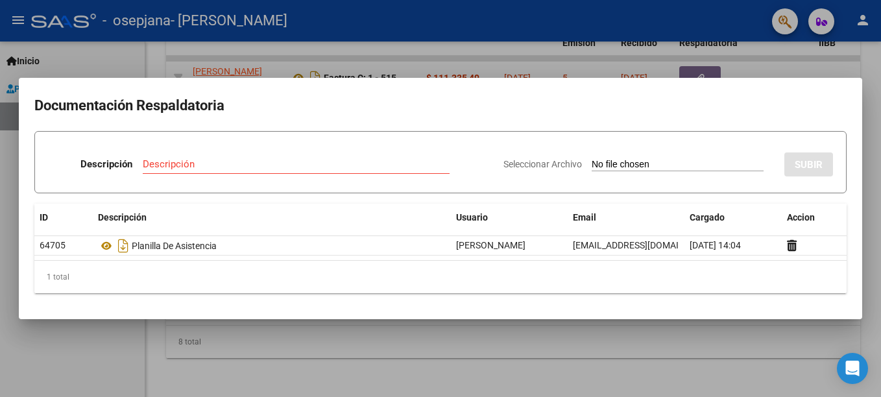
click at [851, 251] on mat-dialog-content "Documentación Respaldatoria Descripción Descripción Seleccionar Archivo SUBIR I…" at bounding box center [440, 198] width 843 height 210
click at [856, 258] on mat-dialog-content "Documentación Respaldatoria Descripción Descripción Seleccionar Archivo SUBIR I…" at bounding box center [440, 198] width 843 height 210
click at [868, 227] on div at bounding box center [440, 198] width 881 height 397
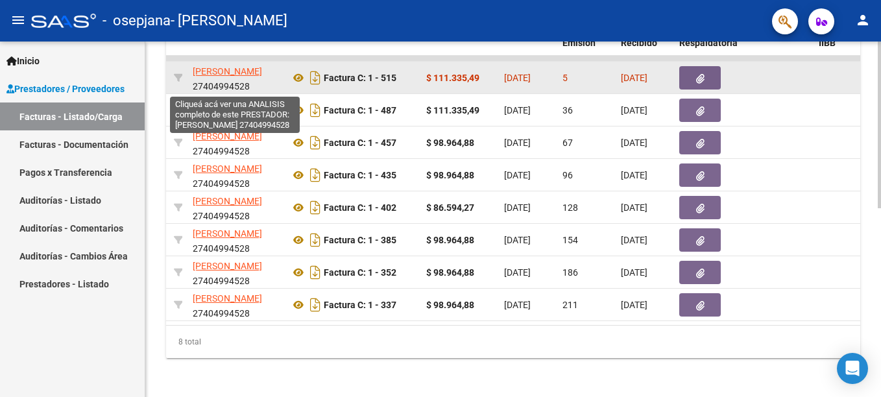
click at [254, 70] on span "[PERSON_NAME]" at bounding box center [227, 71] width 69 height 10
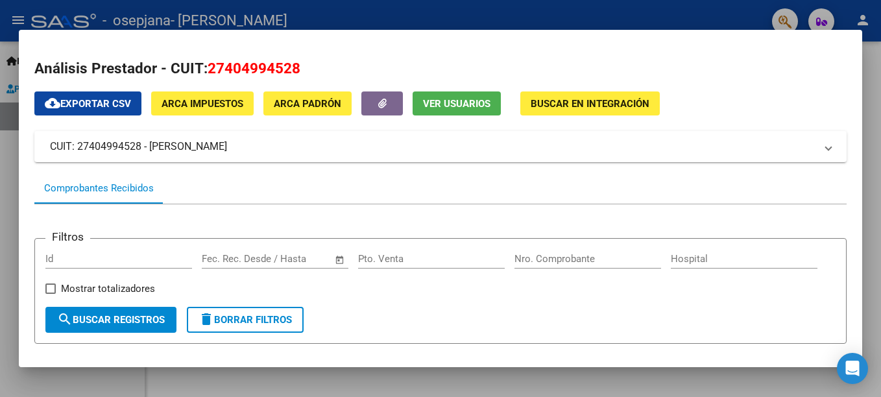
click at [13, 221] on div at bounding box center [440, 198] width 881 height 397
